Goal: Transaction & Acquisition: Book appointment/travel/reservation

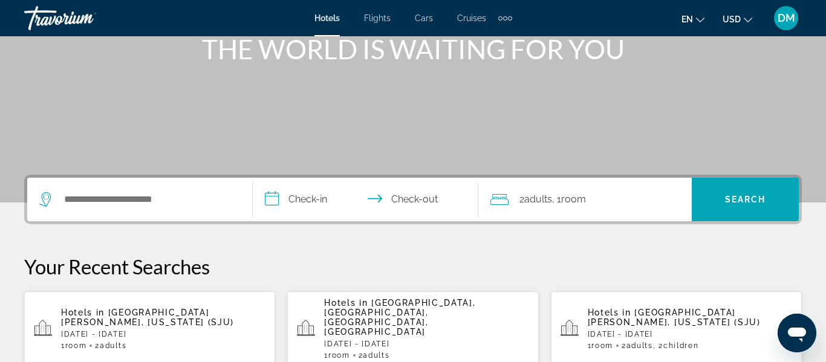
scroll to position [163, 0]
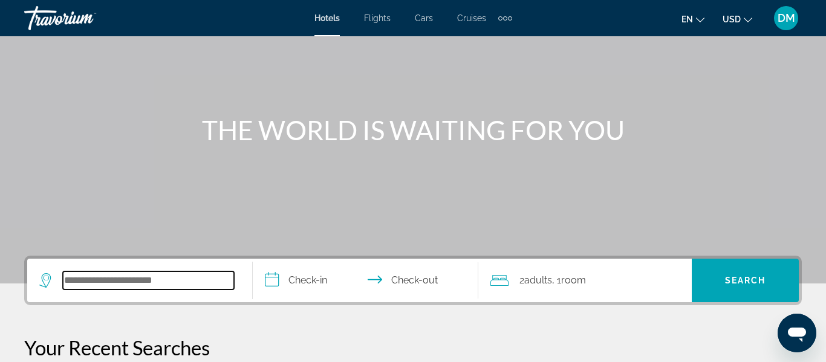
click at [184, 276] on input "Search widget" at bounding box center [148, 280] width 171 height 18
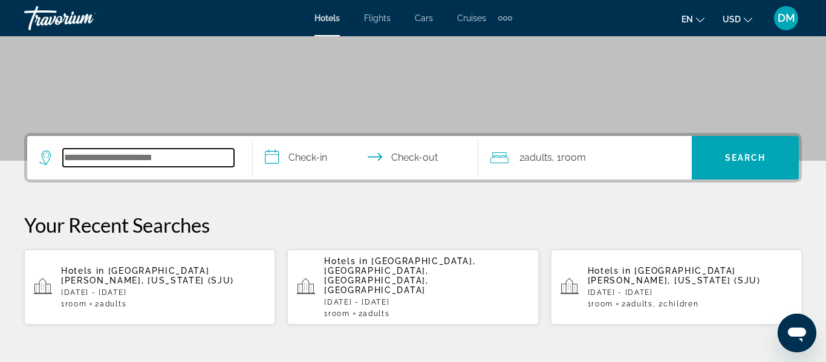
scroll to position [198, 0]
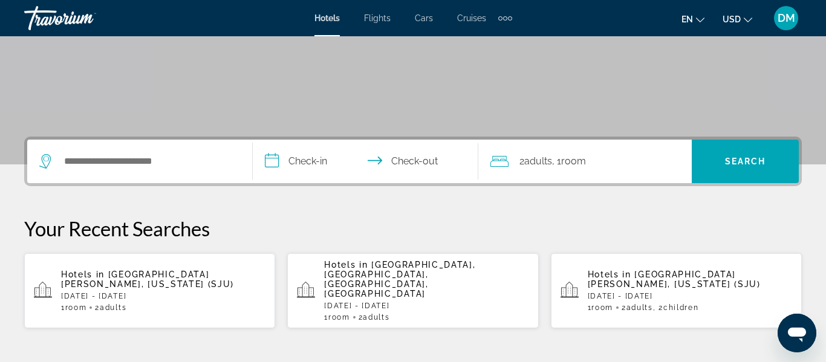
click at [87, 177] on div "Search widget" at bounding box center [139, 162] width 201 height 44
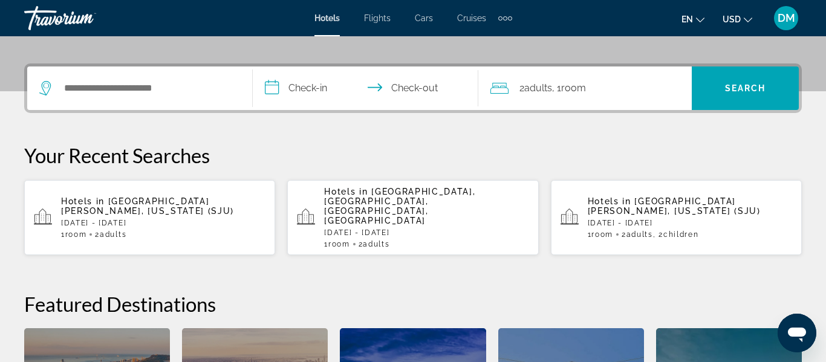
scroll to position [296, 0]
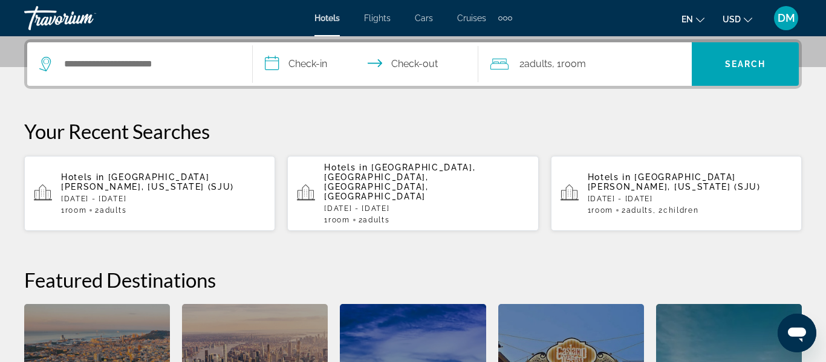
click at [207, 49] on div "Search widget" at bounding box center [139, 64] width 201 height 44
click at [179, 68] on input "Search widget" at bounding box center [148, 64] width 171 height 18
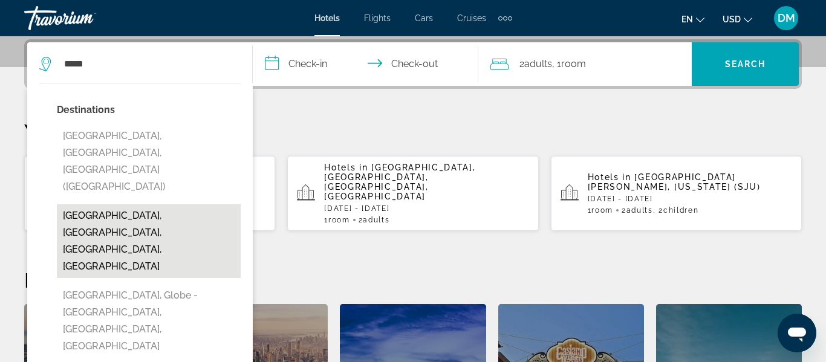
click at [185, 204] on button "[GEOGRAPHIC_DATA], [GEOGRAPHIC_DATA], [GEOGRAPHIC_DATA], [GEOGRAPHIC_DATA]" at bounding box center [149, 241] width 184 height 74
type input "**********"
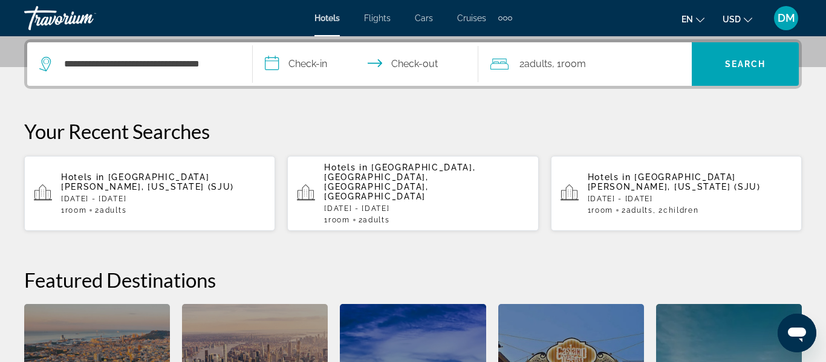
click at [300, 79] on input "**********" at bounding box center [368, 65] width 230 height 47
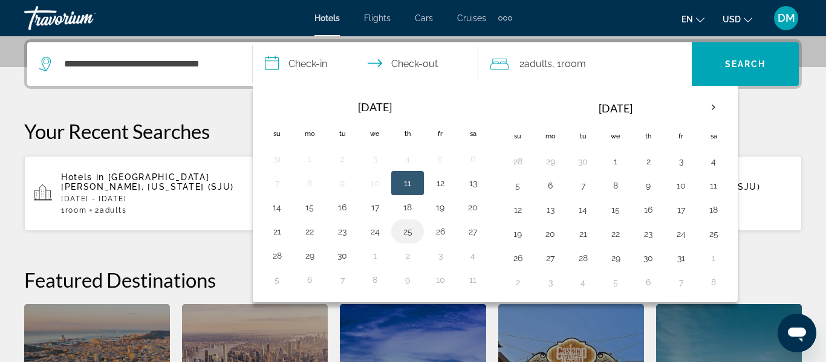
click at [407, 238] on button "25" at bounding box center [407, 231] width 19 height 17
